Goal: Information Seeking & Learning: Learn about a topic

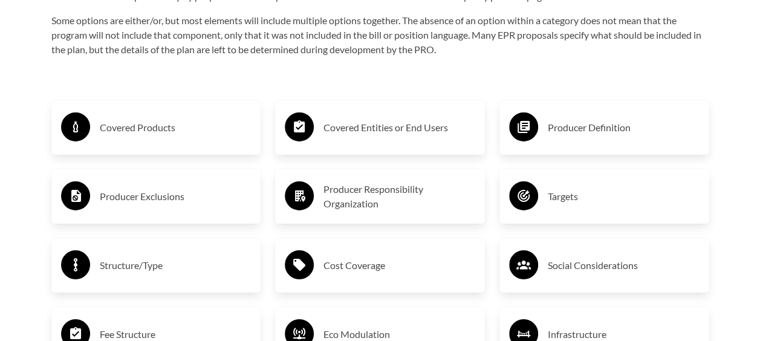
scroll to position [1934, 0]
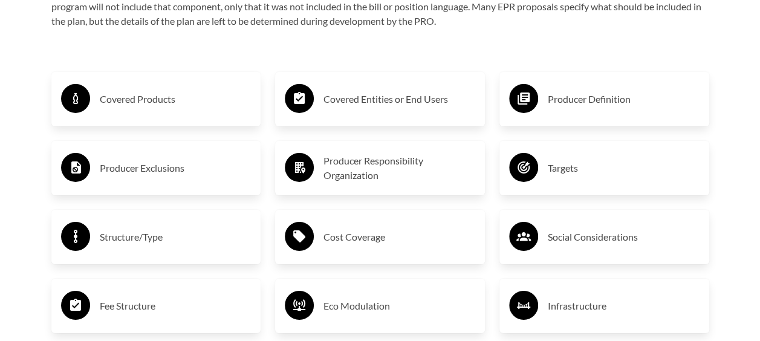
click at [381, 160] on h3 "Producer Responsibility Organization" at bounding box center [399, 167] width 152 height 29
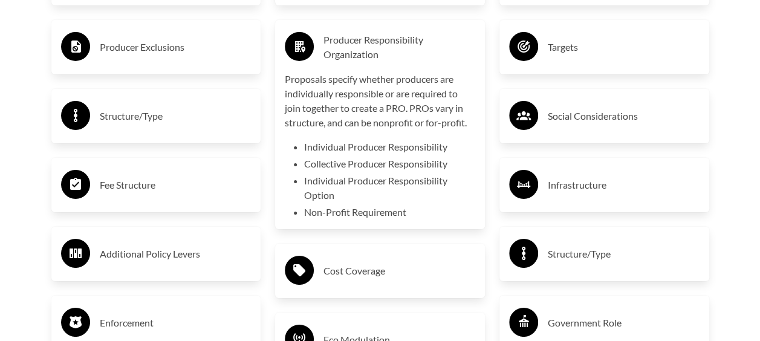
scroll to position [2175, 0]
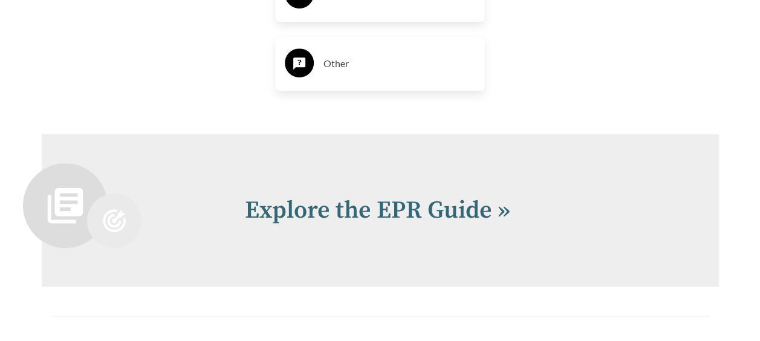
scroll to position [2537, 0]
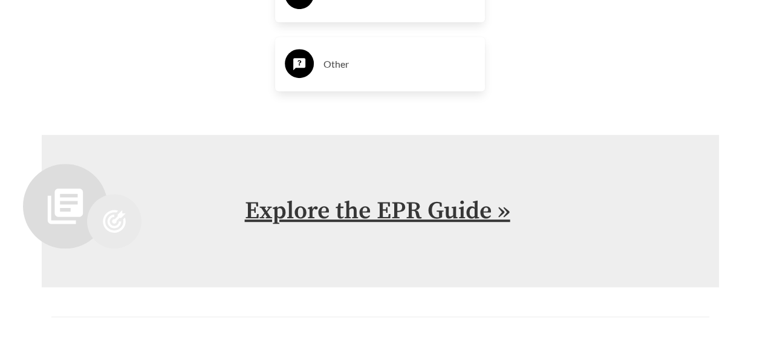
click at [414, 202] on link "Explore the EPR Guide »" at bounding box center [377, 211] width 265 height 30
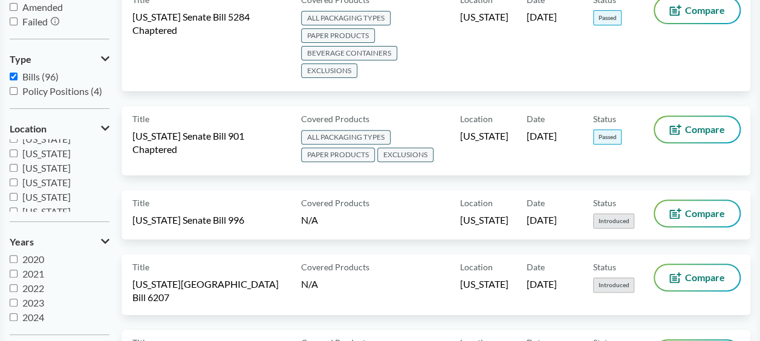
scroll to position [261, 0]
click at [13, 192] on input "[US_STATE]" at bounding box center [14, 190] width 8 height 8
checkbox input "true"
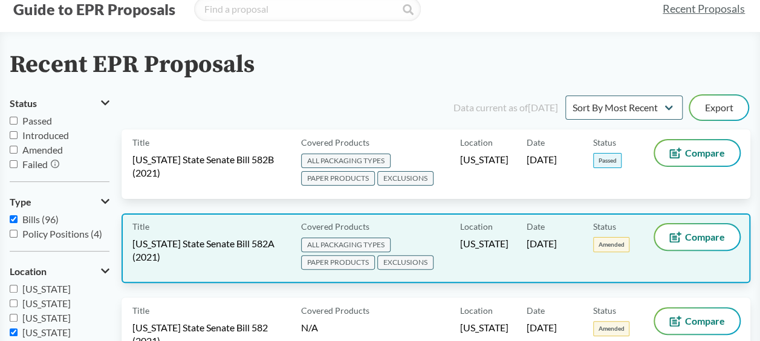
scroll to position [0, 0]
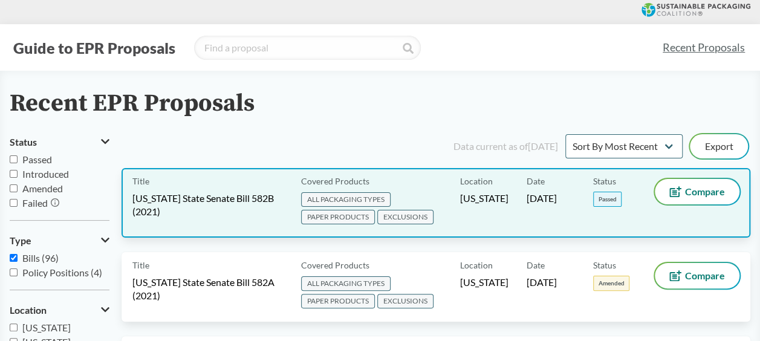
click at [218, 190] on div "Title [US_STATE] State Senate Bill 582B (2021)" at bounding box center [214, 203] width 164 height 48
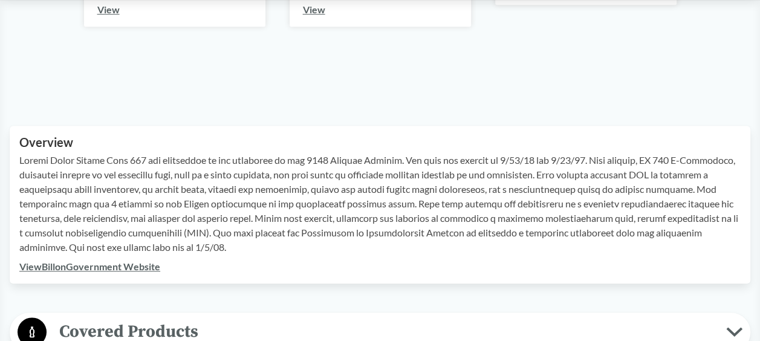
scroll to position [483, 0]
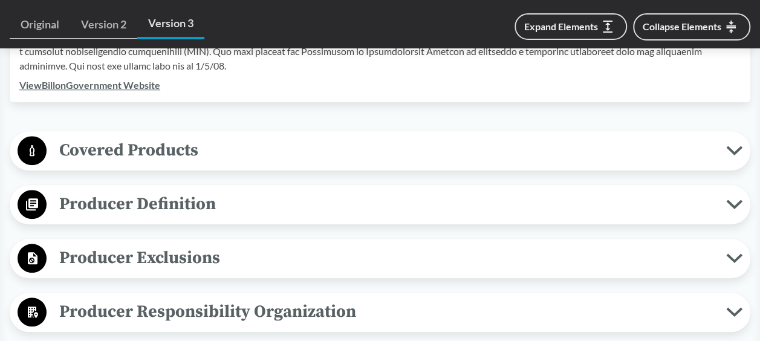
click at [134, 203] on span "Producer Definition" at bounding box center [386, 203] width 679 height 27
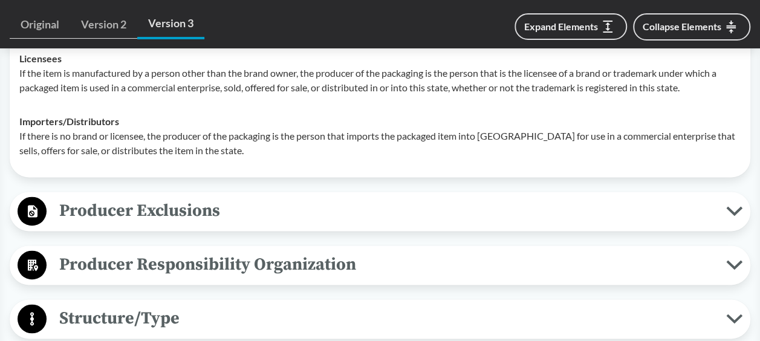
scroll to position [725, 0]
click at [129, 266] on span "Producer Responsibility Organization" at bounding box center [386, 263] width 679 height 27
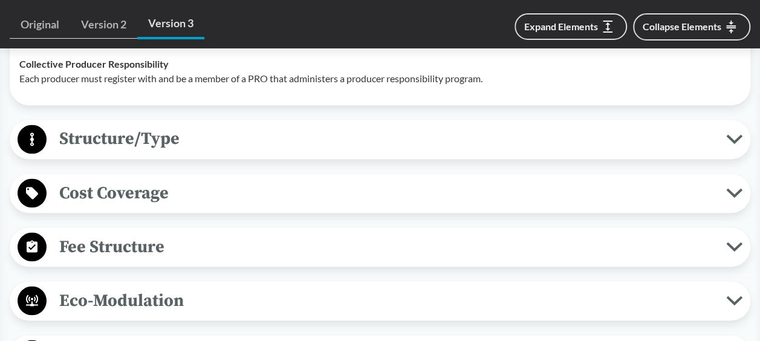
scroll to position [967, 0]
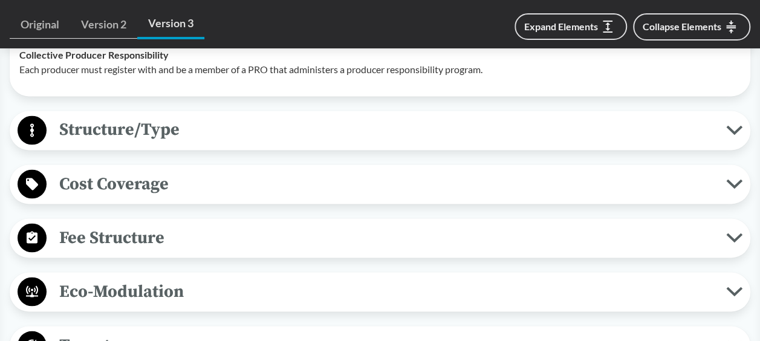
click at [173, 132] on span "Structure/Type" at bounding box center [386, 129] width 679 height 27
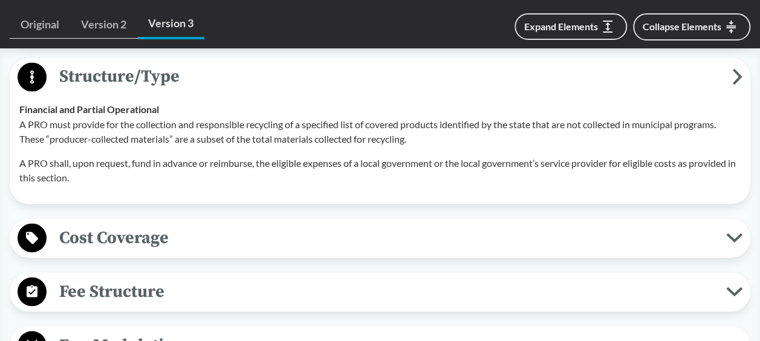
scroll to position [1088, 0]
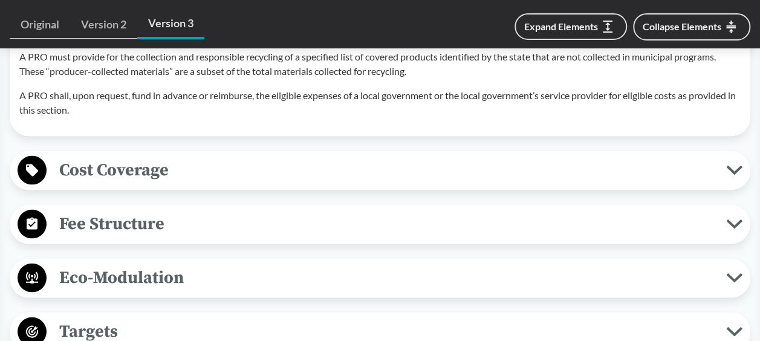
click at [149, 167] on span "Cost Coverage" at bounding box center [386, 169] width 679 height 27
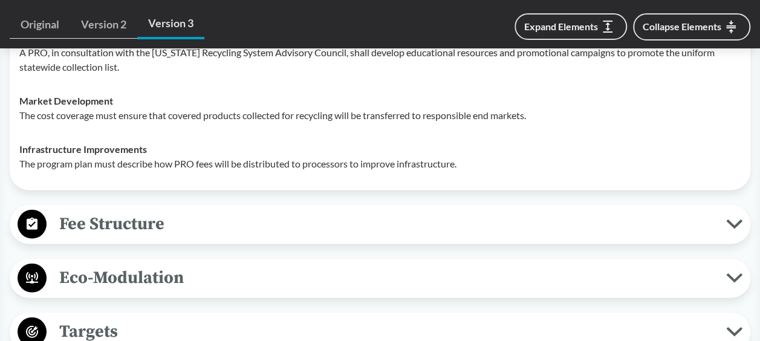
scroll to position [1450, 0]
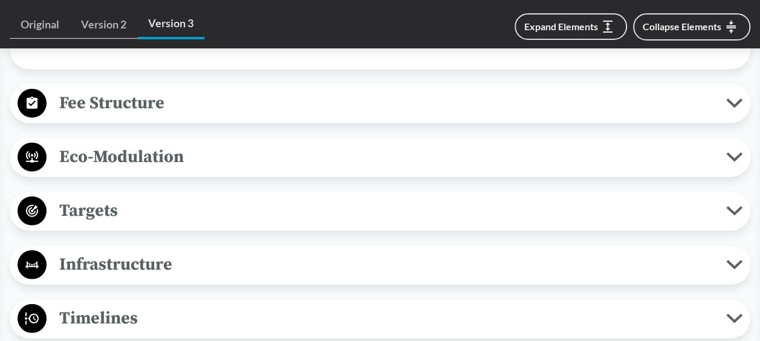
click at [141, 102] on span "Fee Structure" at bounding box center [386, 102] width 679 height 27
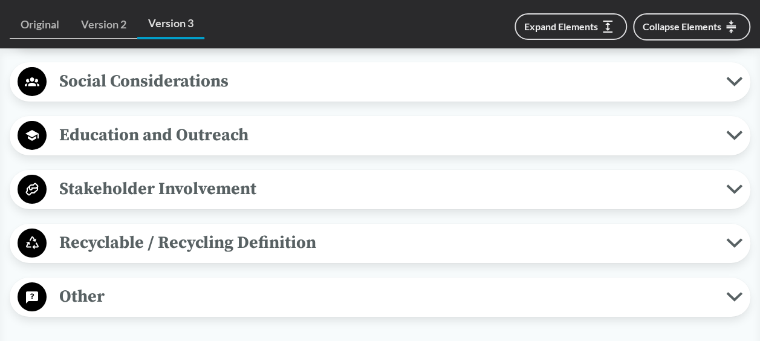
scroll to position [2054, 0]
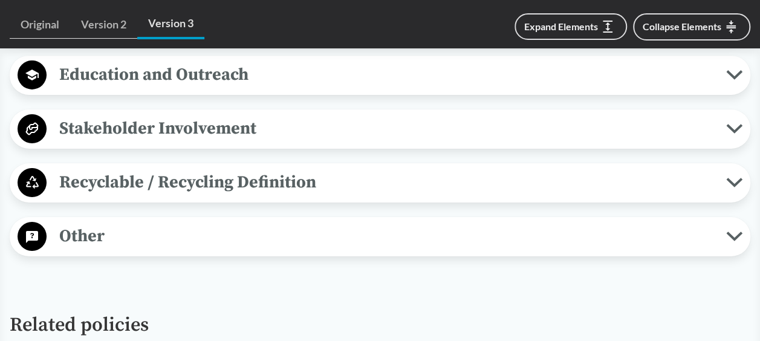
click at [152, 184] on span "Recyclable / Recycling Definition" at bounding box center [386, 182] width 679 height 27
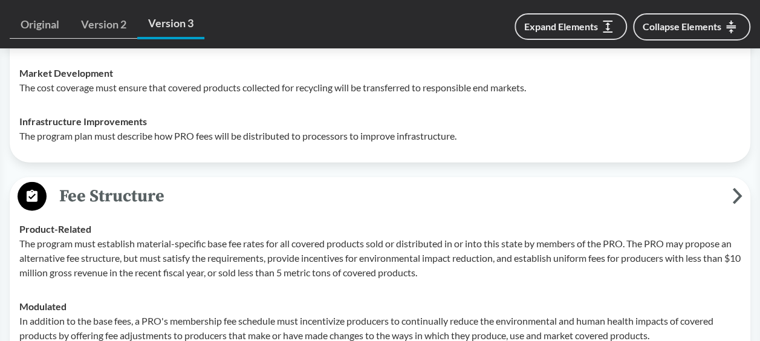
scroll to position [1269, 0]
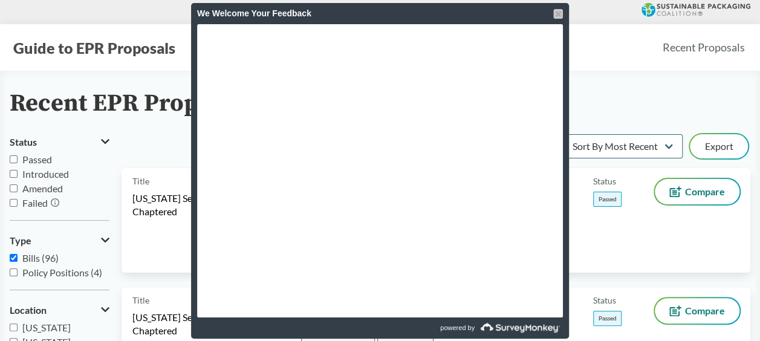
click at [555, 17] on div at bounding box center [558, 14] width 10 height 10
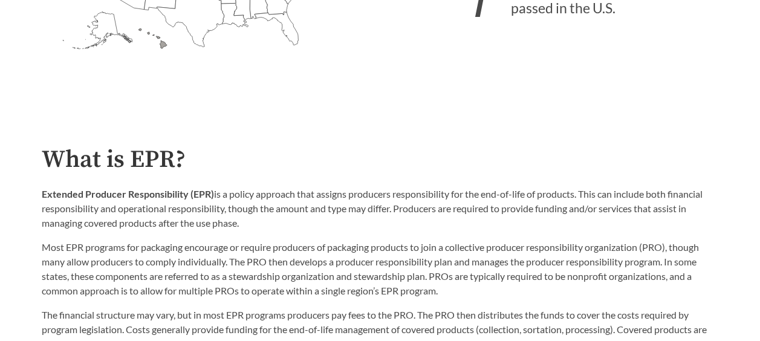
scroll to position [242, 0]
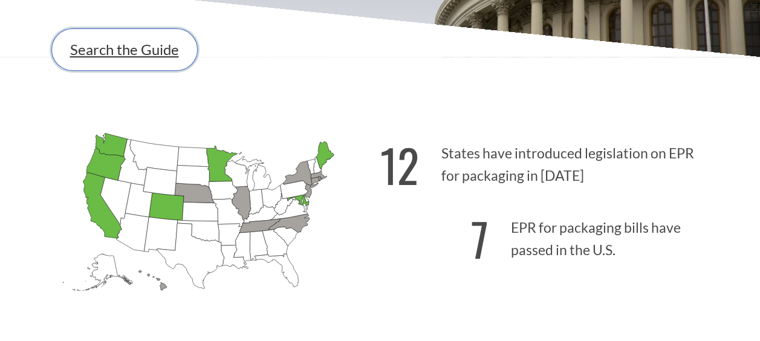
click at [126, 57] on link "Search the Guide" at bounding box center [124, 49] width 146 height 42
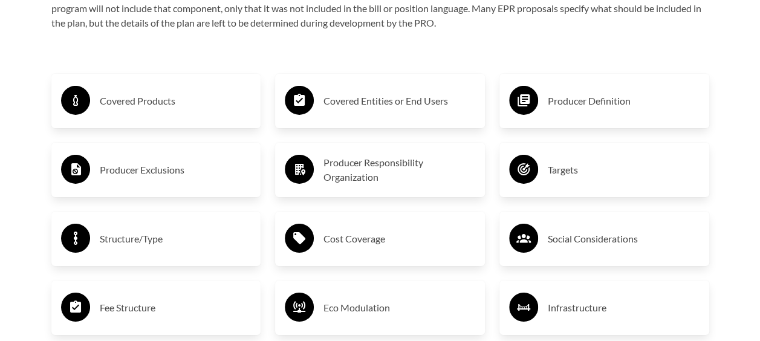
scroll to position [1934, 0]
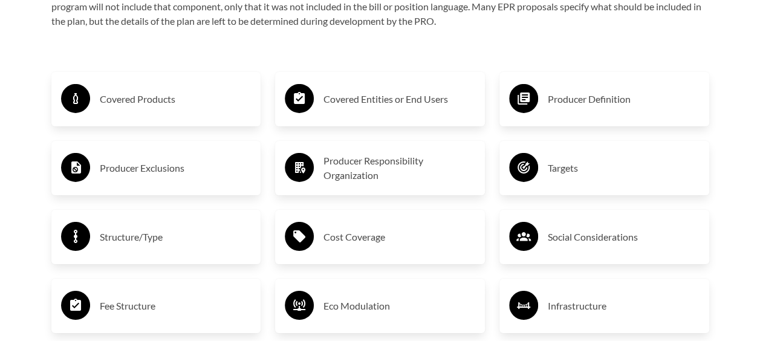
click at [112, 98] on h3 "Covered Products" at bounding box center [176, 98] width 152 height 19
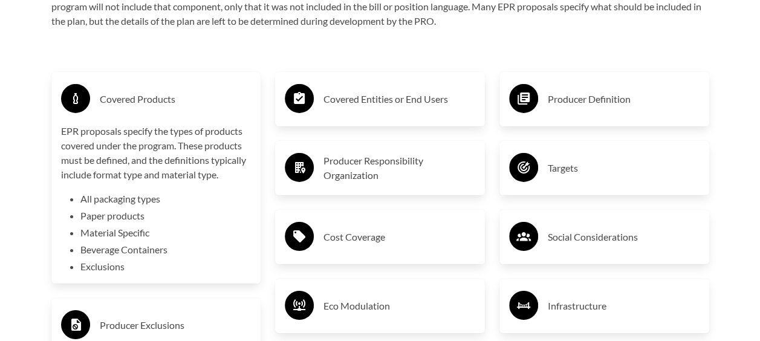
click at [389, 173] on h3 "Producer Responsibility Organization" at bounding box center [399, 167] width 152 height 29
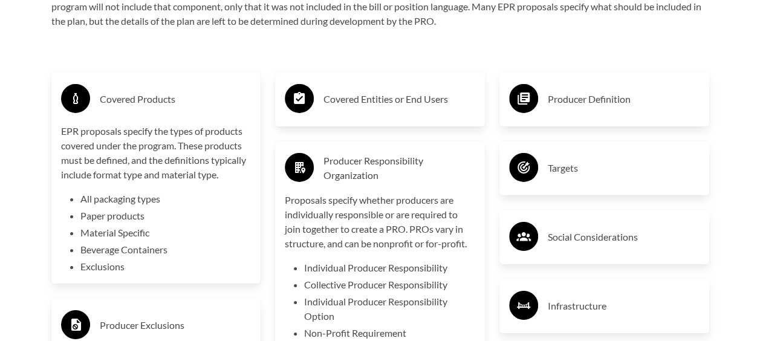
click at [384, 105] on h3 "Covered Entities or End Users" at bounding box center [399, 98] width 152 height 19
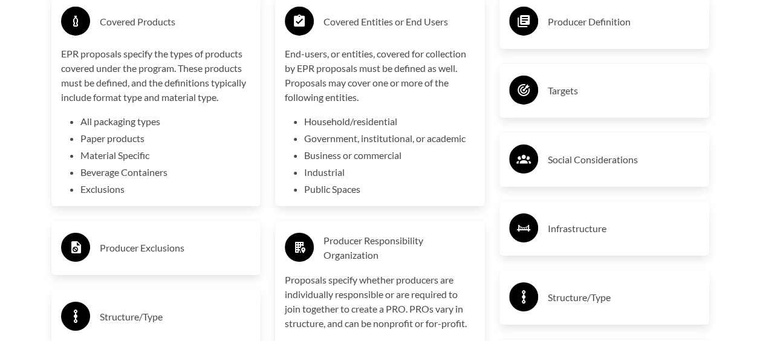
scroll to position [2115, 0]
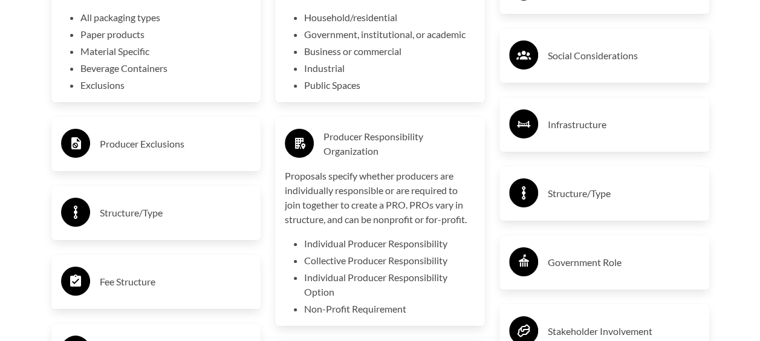
click at [180, 145] on h3 "Producer Exclusions" at bounding box center [176, 143] width 152 height 19
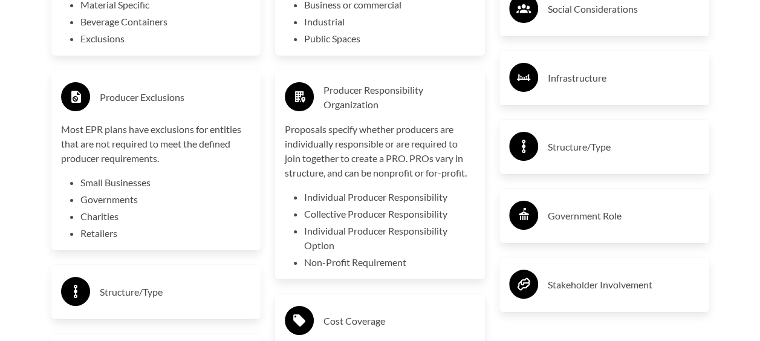
scroll to position [2236, 0]
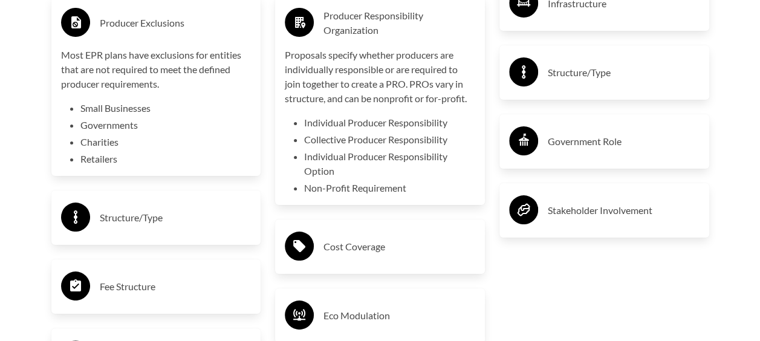
click at [165, 213] on h3 "Structure/Type" at bounding box center [176, 217] width 152 height 19
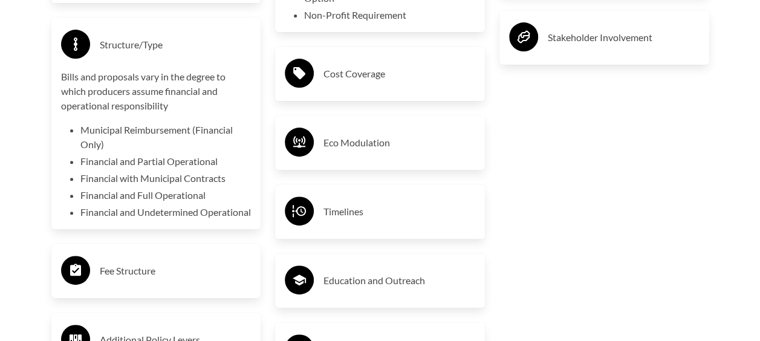
scroll to position [2477, 0]
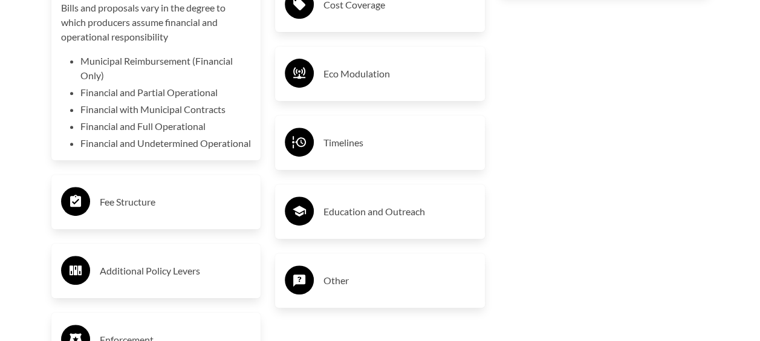
click at [166, 211] on h3 "Fee Structure" at bounding box center [176, 201] width 152 height 19
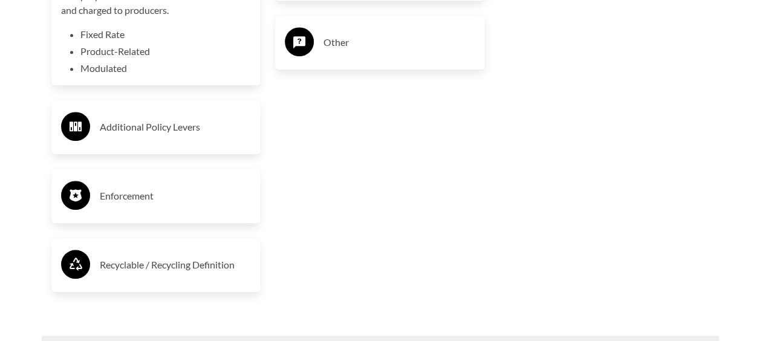
scroll to position [2719, 0]
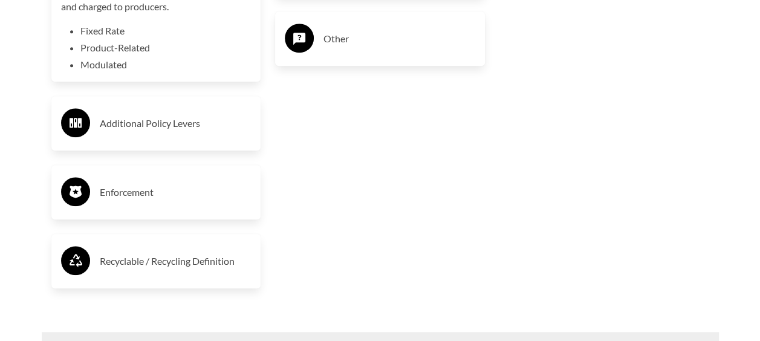
click at [196, 133] on h3 "Additional Policy Levers" at bounding box center [176, 123] width 152 height 19
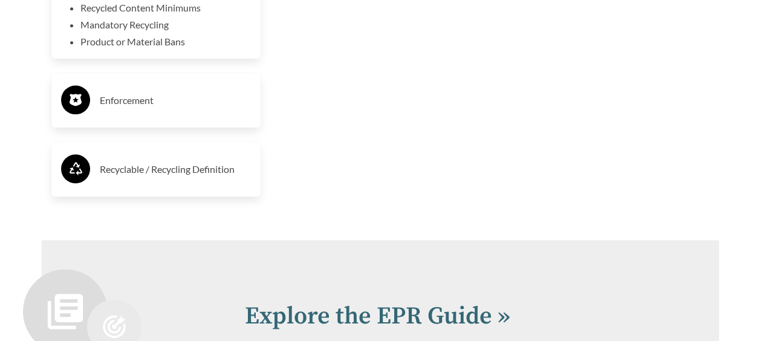
scroll to position [2961, 0]
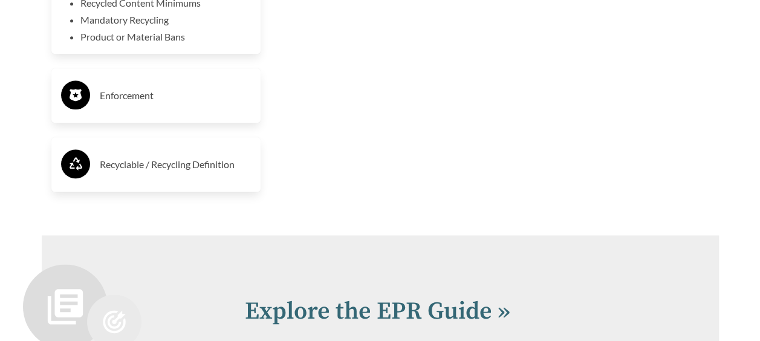
click at [204, 174] on h3 "Recyclable / Recycling Definition" at bounding box center [176, 164] width 152 height 19
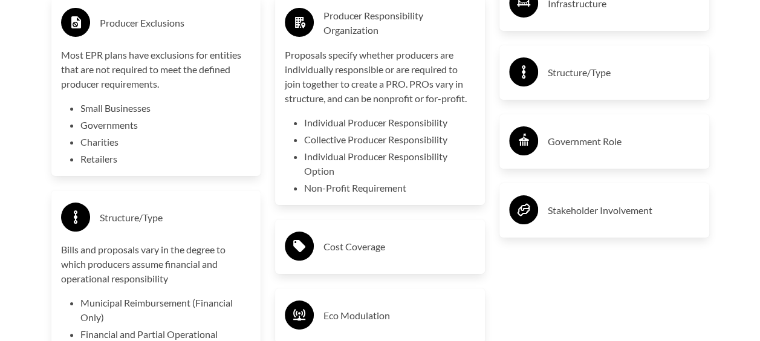
scroll to position [2296, 0]
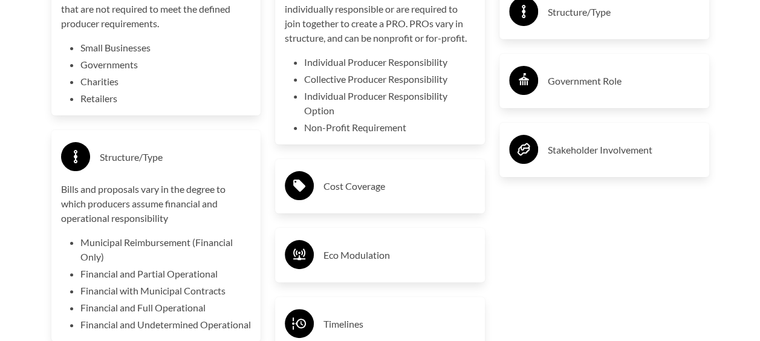
click at [386, 204] on div "Cost Coverage" at bounding box center [380, 186] width 190 height 35
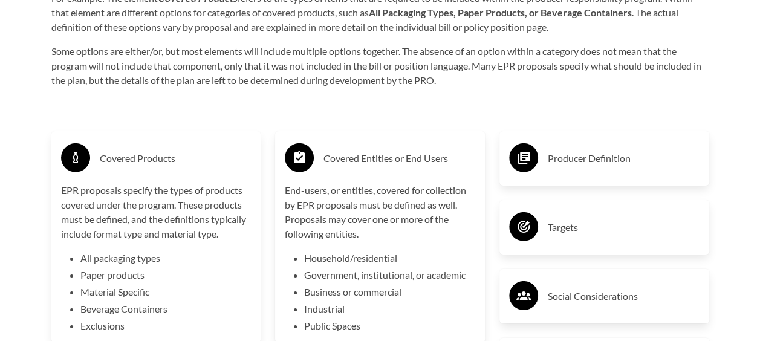
scroll to position [1934, 0]
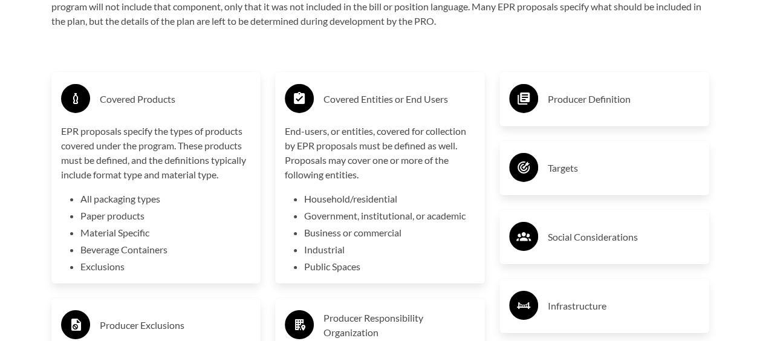
click at [587, 103] on h3 "Producer Definition" at bounding box center [623, 98] width 152 height 19
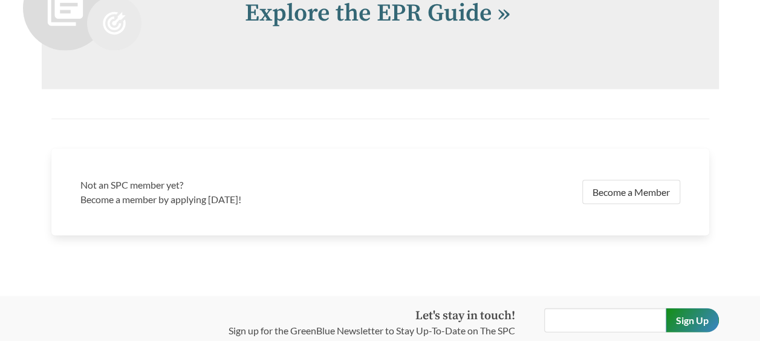
scroll to position [3516, 0]
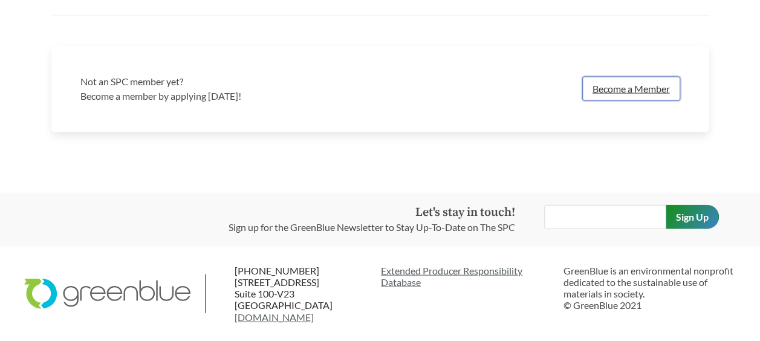
click at [631, 86] on link "Become a Member" at bounding box center [631, 89] width 98 height 24
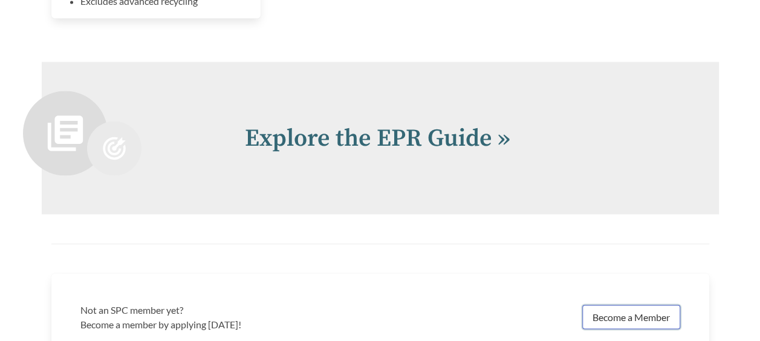
scroll to position [3395, 0]
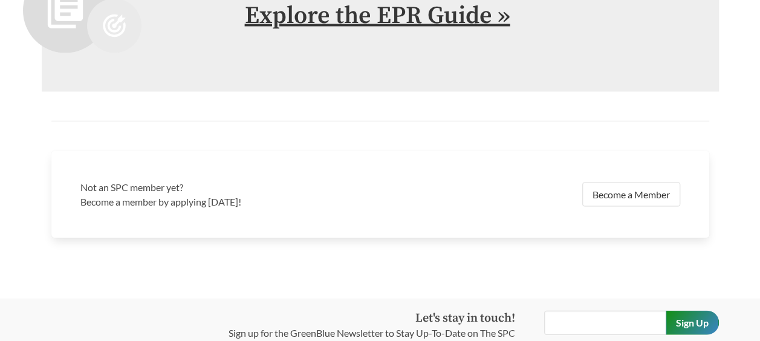
click at [376, 30] on link "Explore the EPR Guide »" at bounding box center [377, 15] width 265 height 30
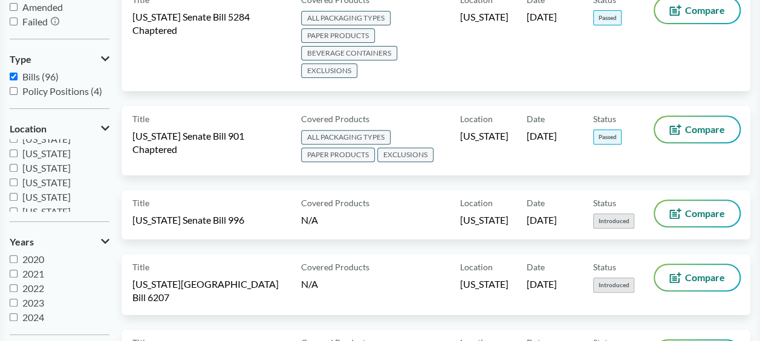
scroll to position [261, 0]
click at [31, 186] on span "[US_STATE]" at bounding box center [46, 189] width 48 height 11
click at [18, 186] on input "[US_STATE]" at bounding box center [14, 190] width 8 height 8
checkbox input "true"
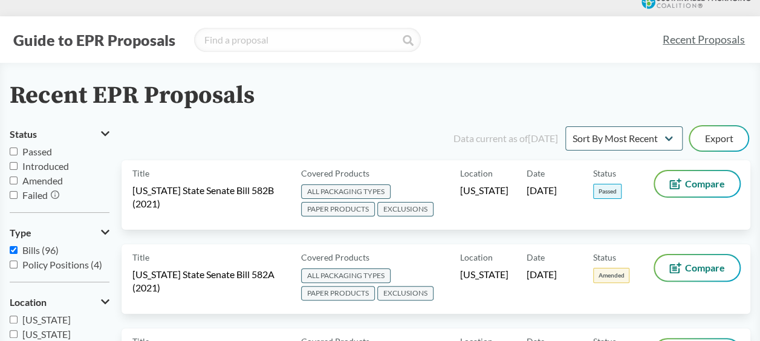
scroll to position [0, 0]
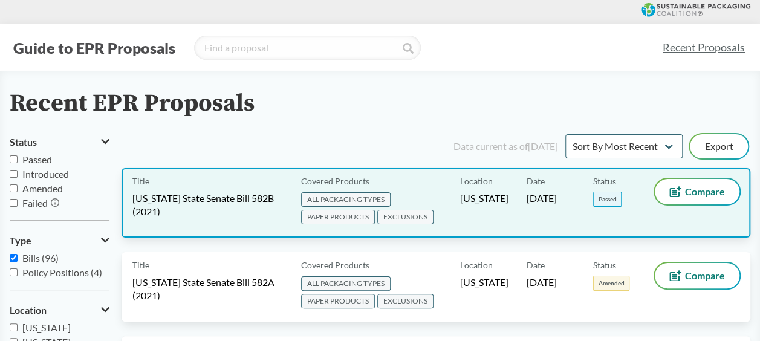
click at [246, 198] on span "[US_STATE] State Senate Bill 582B (2021)" at bounding box center [209, 205] width 154 height 27
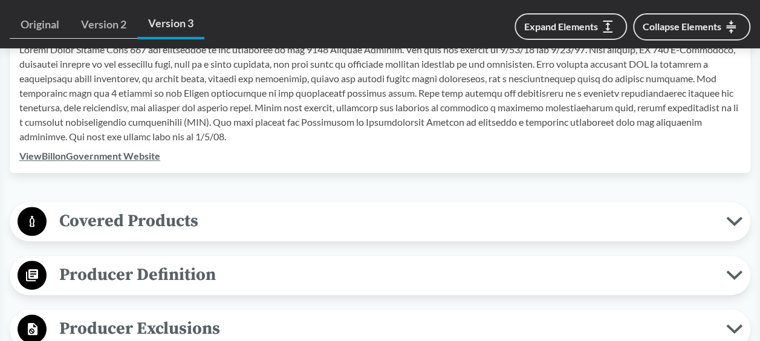
scroll to position [483, 0]
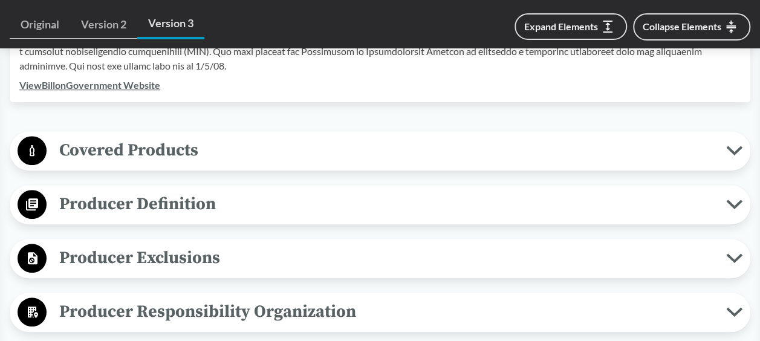
click at [734, 150] on icon at bounding box center [734, 151] width 16 height 10
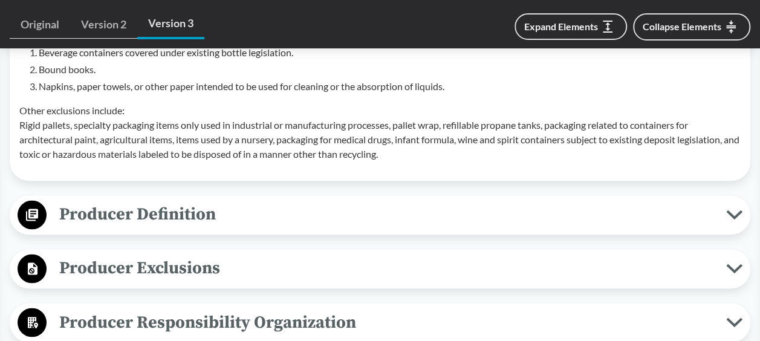
scroll to position [906, 0]
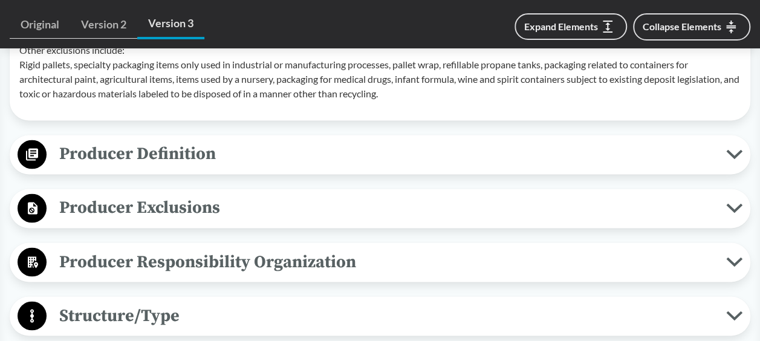
click at [734, 151] on icon at bounding box center [734, 154] width 16 height 10
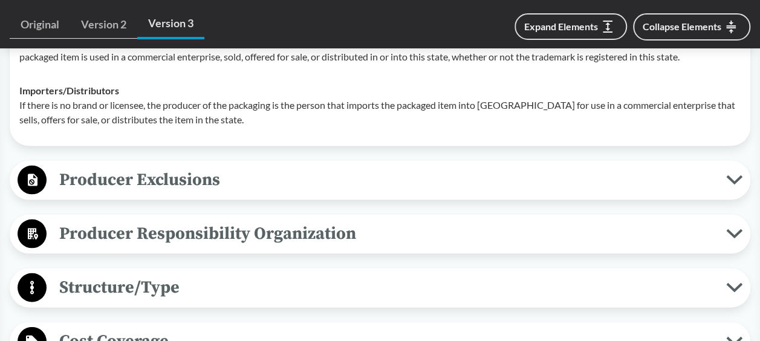
scroll to position [1148, 0]
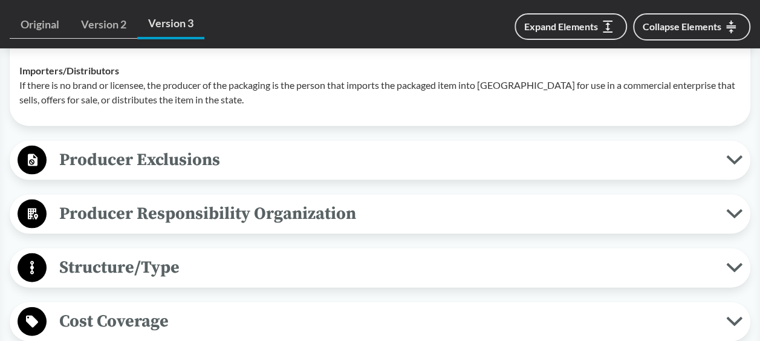
click at [731, 164] on button "Producer Exclusions" at bounding box center [380, 160] width 732 height 31
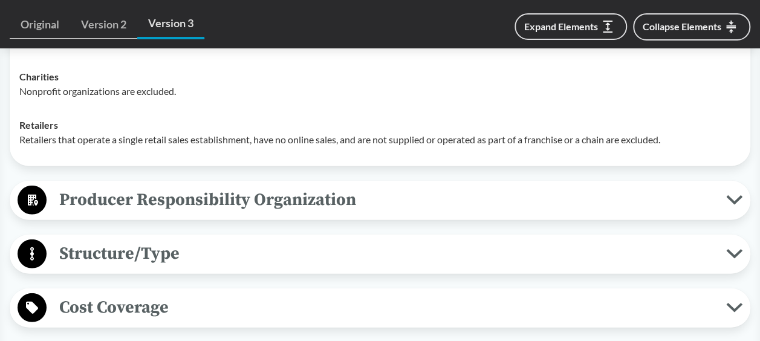
scroll to position [1450, 0]
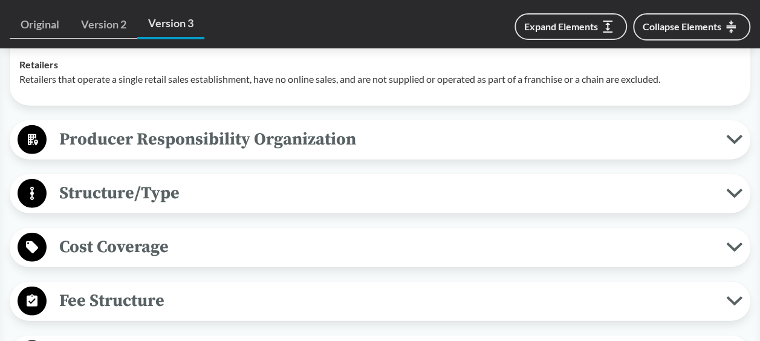
click at [732, 135] on icon at bounding box center [734, 140] width 16 height 10
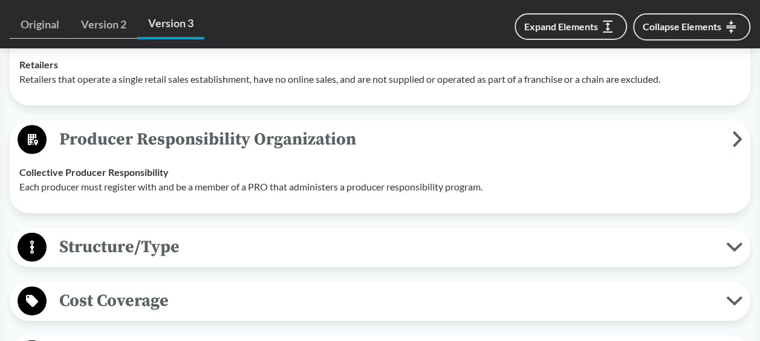
scroll to position [1511, 0]
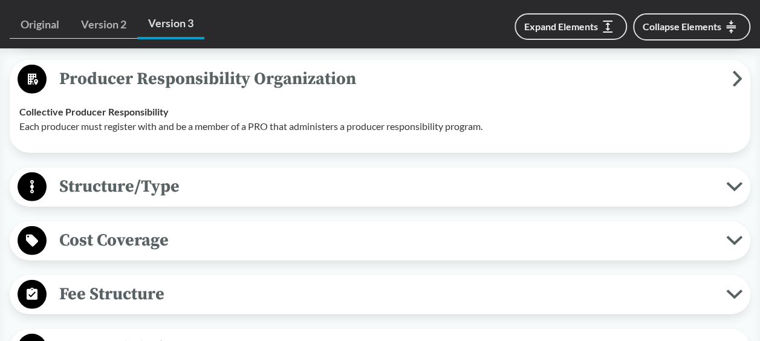
click at [731, 185] on icon at bounding box center [734, 187] width 13 height 6
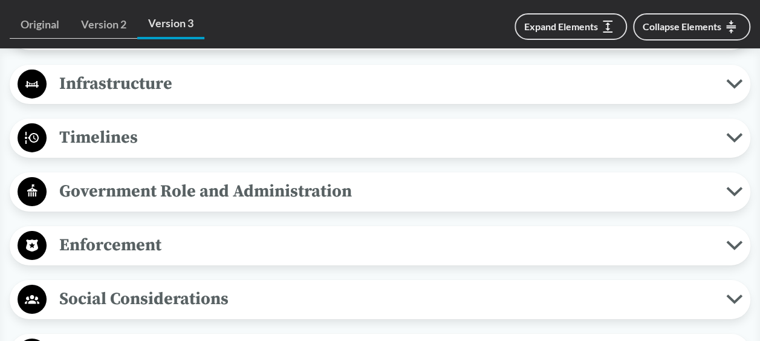
scroll to position [1994, 0]
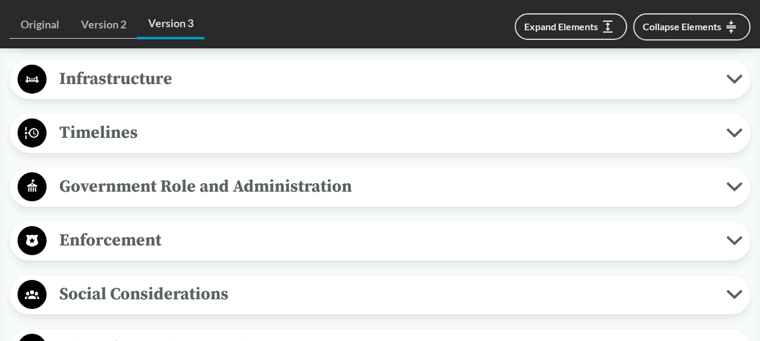
click at [729, 184] on icon at bounding box center [734, 187] width 13 height 6
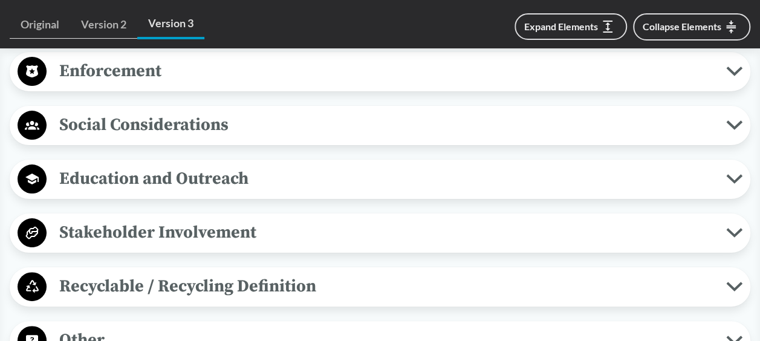
scroll to position [2357, 0]
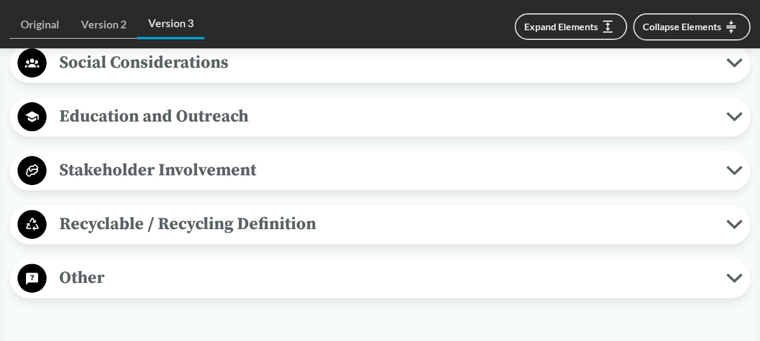
click at [724, 225] on span "Recyclable / Recycling Definition" at bounding box center [386, 223] width 679 height 27
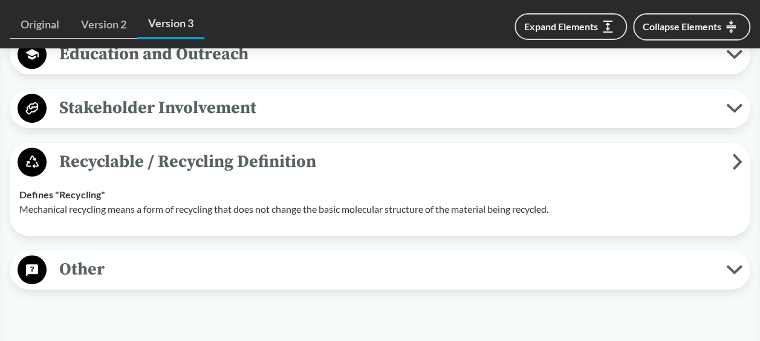
scroll to position [2538, 0]
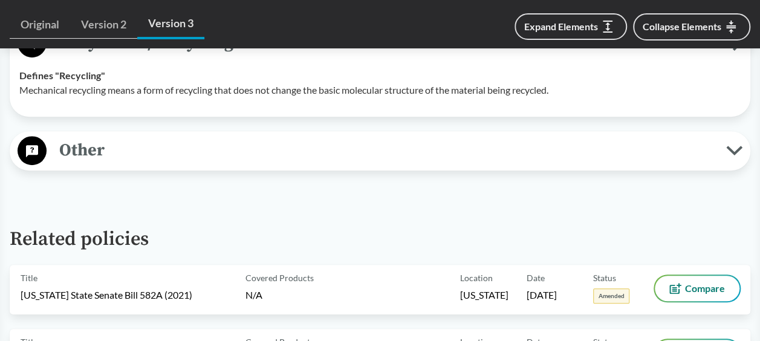
click at [721, 143] on span "Other" at bounding box center [386, 150] width 679 height 27
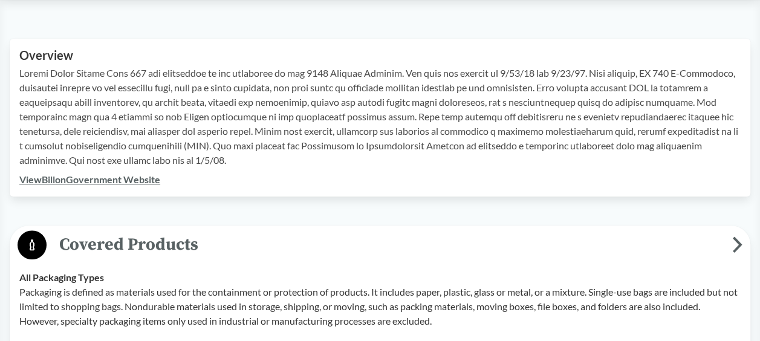
scroll to position [423, 0]
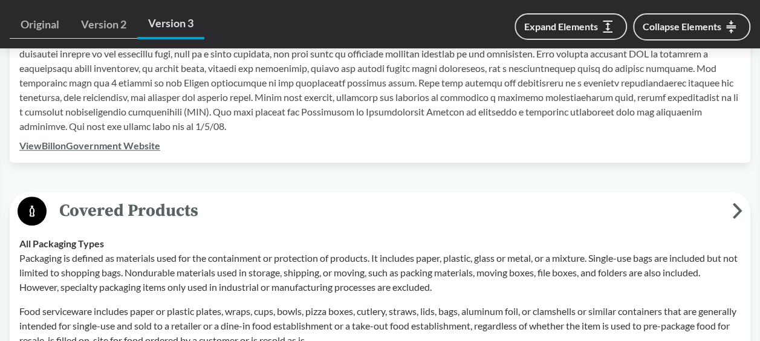
click at [118, 146] on link "View Bill on Government Website" at bounding box center [89, 145] width 141 height 11
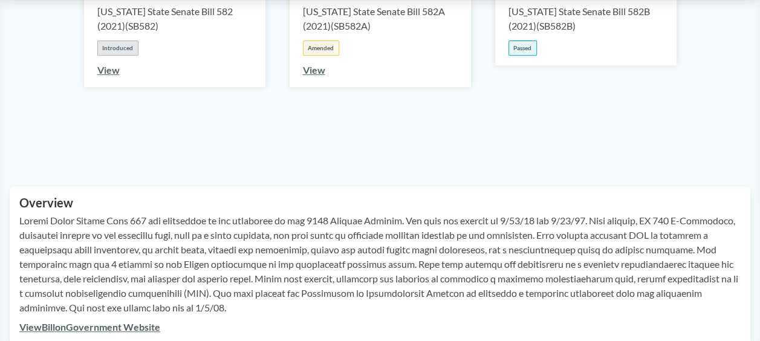
scroll to position [302, 0]
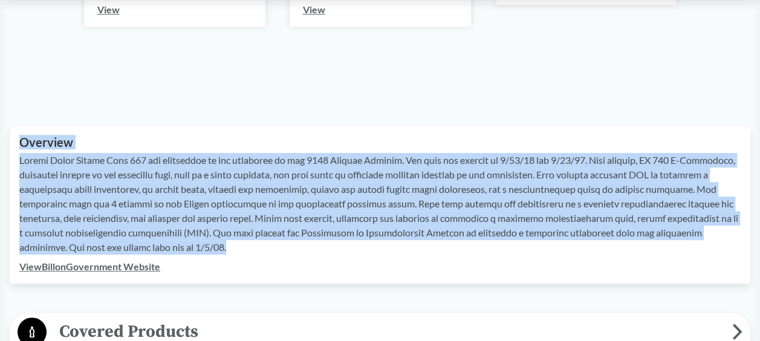
drag, startPoint x: 23, startPoint y: 142, endPoint x: 306, endPoint y: 244, distance: 300.7
click at [306, 244] on div "Overview" at bounding box center [379, 197] width 721 height 124
copy div "Overview [US_STATE] State Senate Bill 582 was introduced at the beginning of th…"
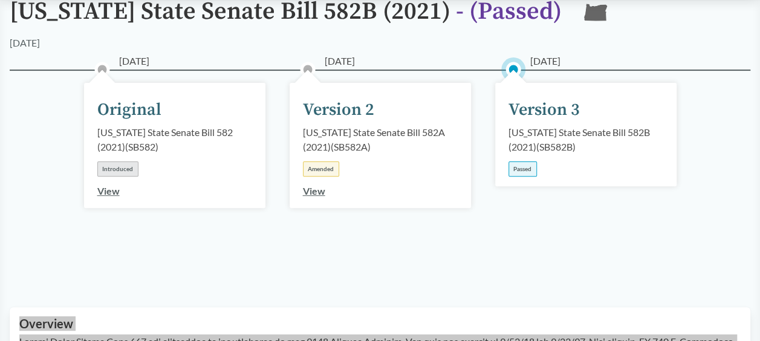
scroll to position [0, 0]
